Goal: Navigation & Orientation: Find specific page/section

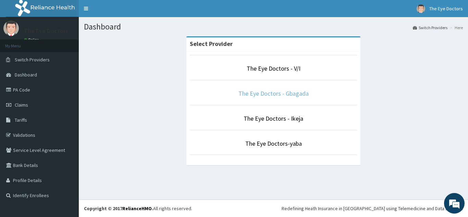
click at [273, 95] on link "The Eye Doctors - Gbagada" at bounding box center [274, 93] width 70 height 8
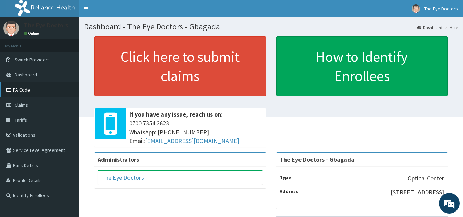
click at [39, 88] on link "PA Code" at bounding box center [39, 89] width 79 height 15
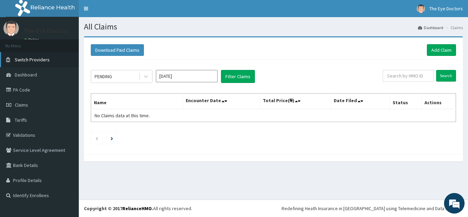
click at [59, 59] on link "Switch Providers" at bounding box center [39, 59] width 79 height 15
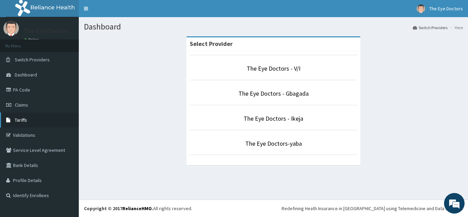
click at [39, 120] on link "Tariffs" at bounding box center [39, 119] width 79 height 15
